Goal: Task Accomplishment & Management: Use online tool/utility

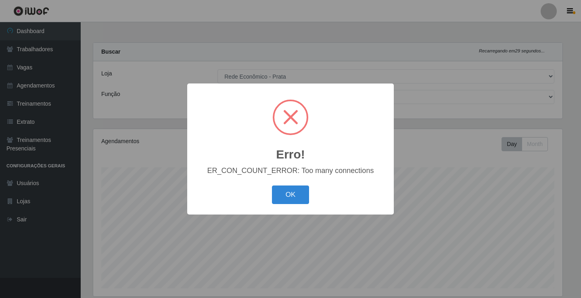
select select "192"
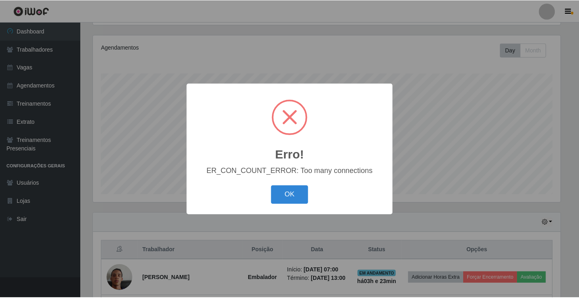
scroll to position [168, 470]
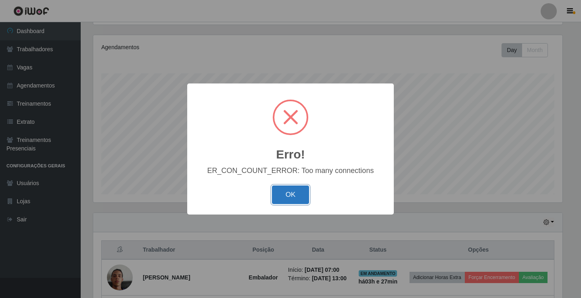
click at [302, 192] on button "OK" at bounding box center [291, 195] width 38 height 19
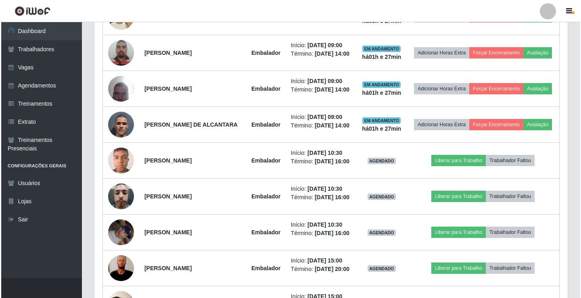
scroll to position [498, 0]
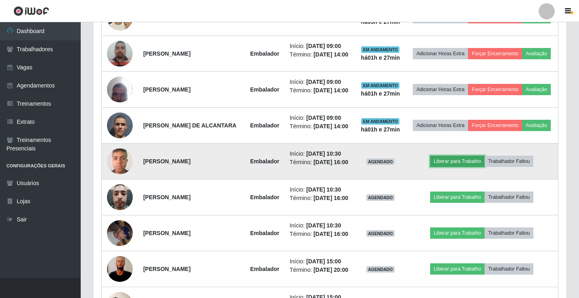
click at [466, 167] on button "Liberar para Trabalho" at bounding box center [457, 161] width 55 height 11
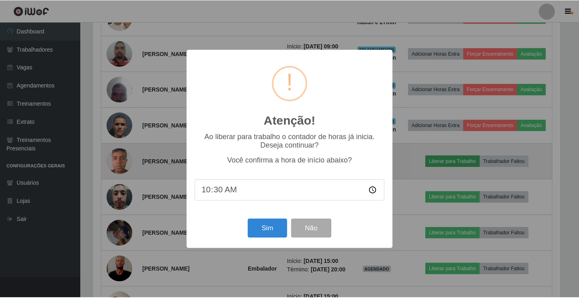
scroll to position [168, 470]
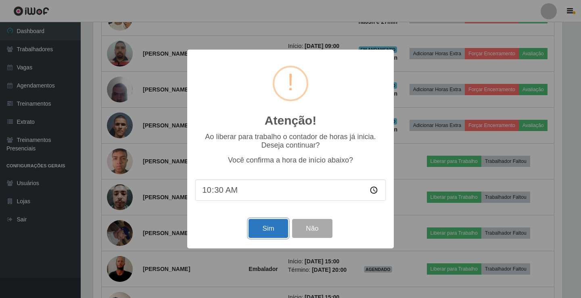
click at [260, 229] on button "Sim" at bounding box center [268, 228] width 39 height 19
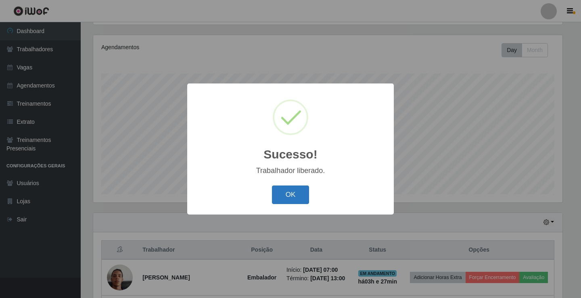
click at [281, 201] on button "OK" at bounding box center [291, 195] width 38 height 19
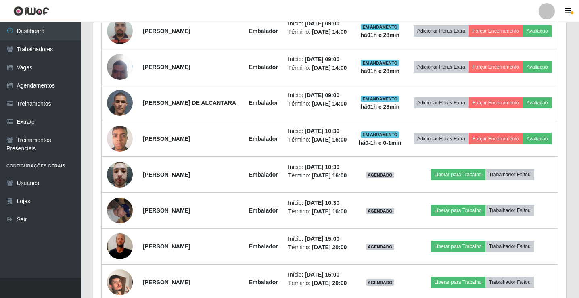
scroll to position [538, 0]
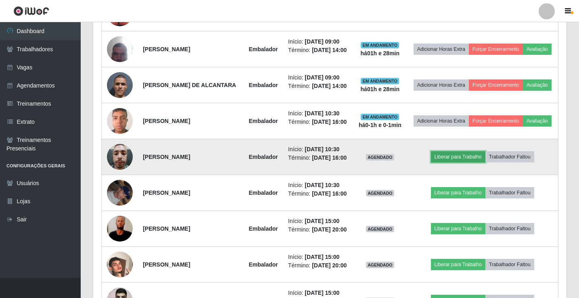
click at [477, 163] on button "Liberar para Trabalho" at bounding box center [458, 156] width 55 height 11
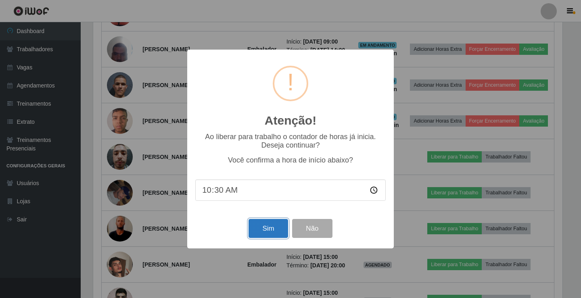
click at [270, 232] on button "Sim" at bounding box center [268, 228] width 39 height 19
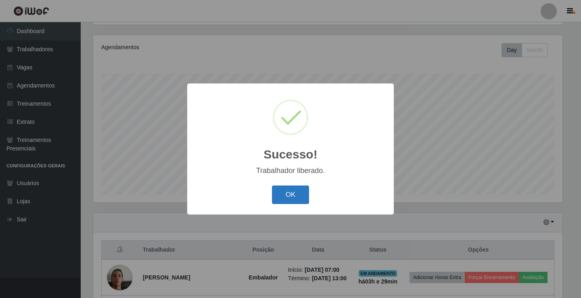
click at [287, 189] on button "OK" at bounding box center [291, 195] width 38 height 19
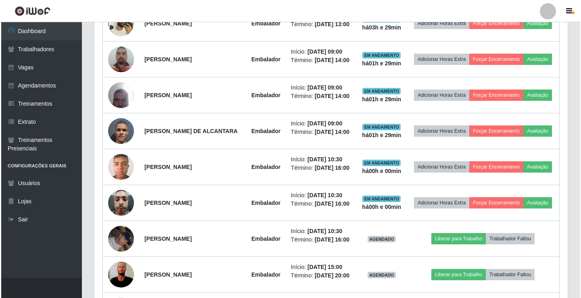
scroll to position [579, 0]
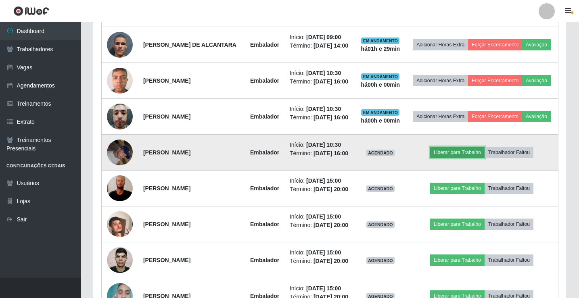
click at [460, 158] on button "Liberar para Trabalho" at bounding box center [457, 152] width 55 height 11
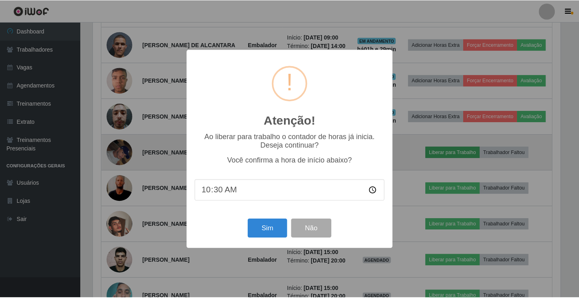
scroll to position [168, 470]
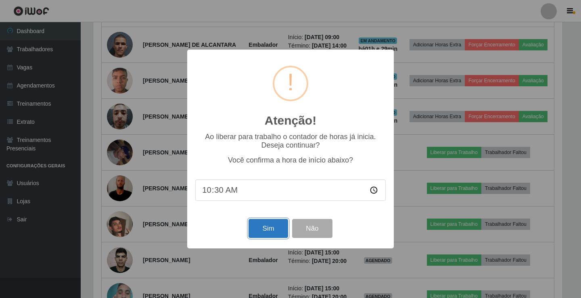
click at [266, 226] on button "Sim" at bounding box center [268, 228] width 39 height 19
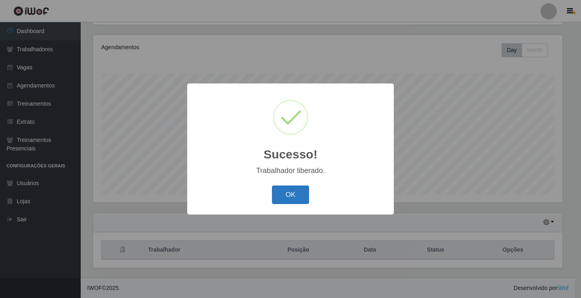
click at [282, 200] on button "OK" at bounding box center [291, 195] width 38 height 19
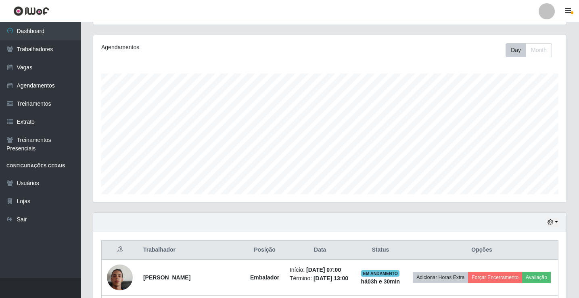
scroll to position [168, 474]
